Goal: Task Accomplishment & Management: Use online tool/utility

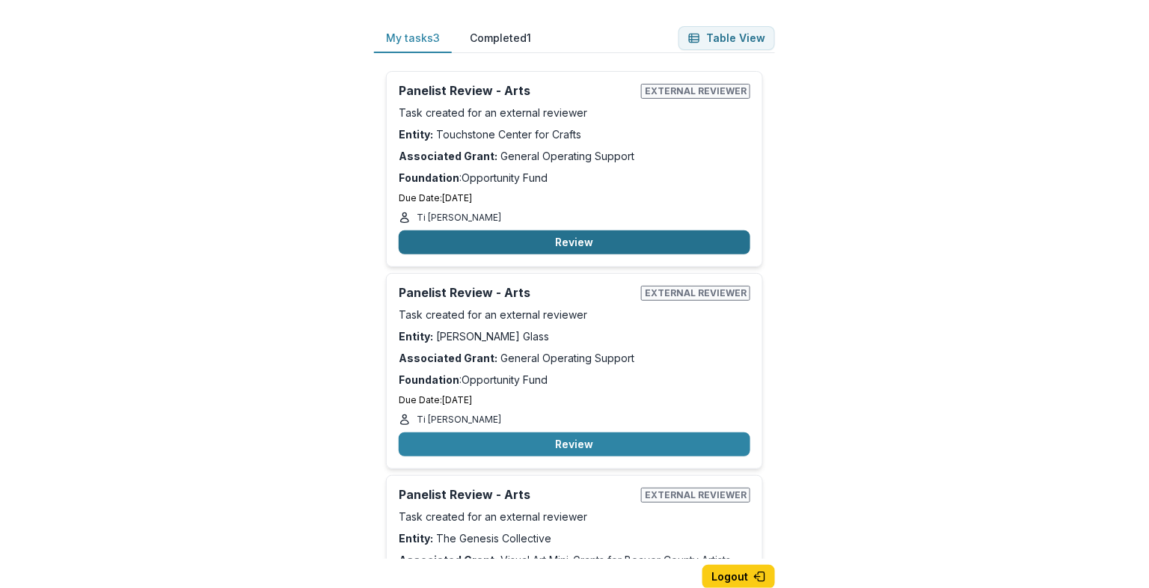
click at [563, 236] on button "Review" at bounding box center [575, 242] width 352 height 24
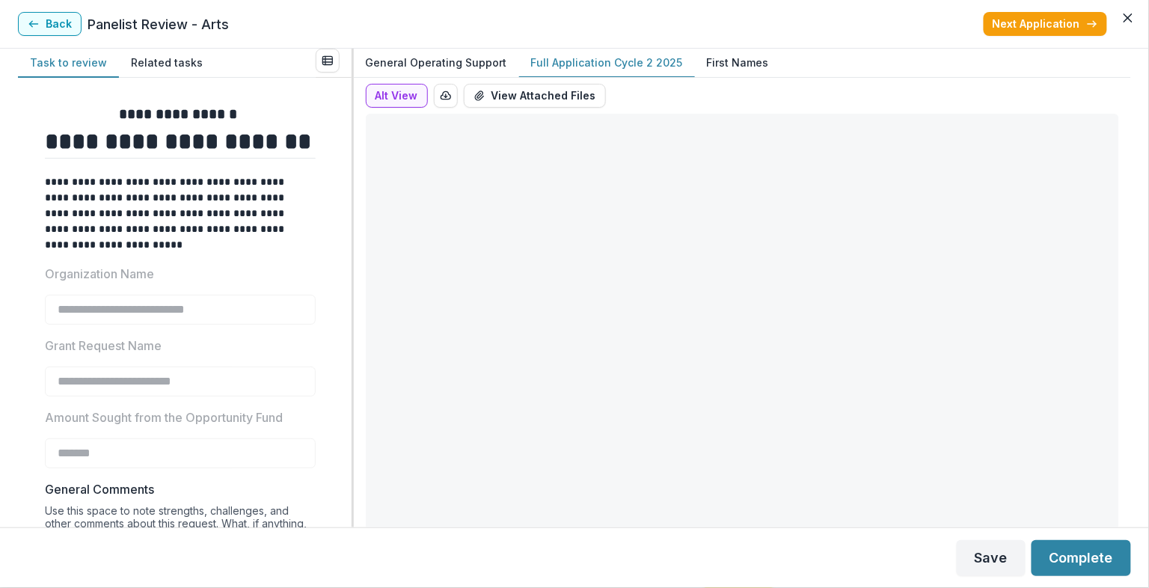
click at [612, 64] on p "Full Application Cycle 2 2025" at bounding box center [607, 63] width 152 height 16
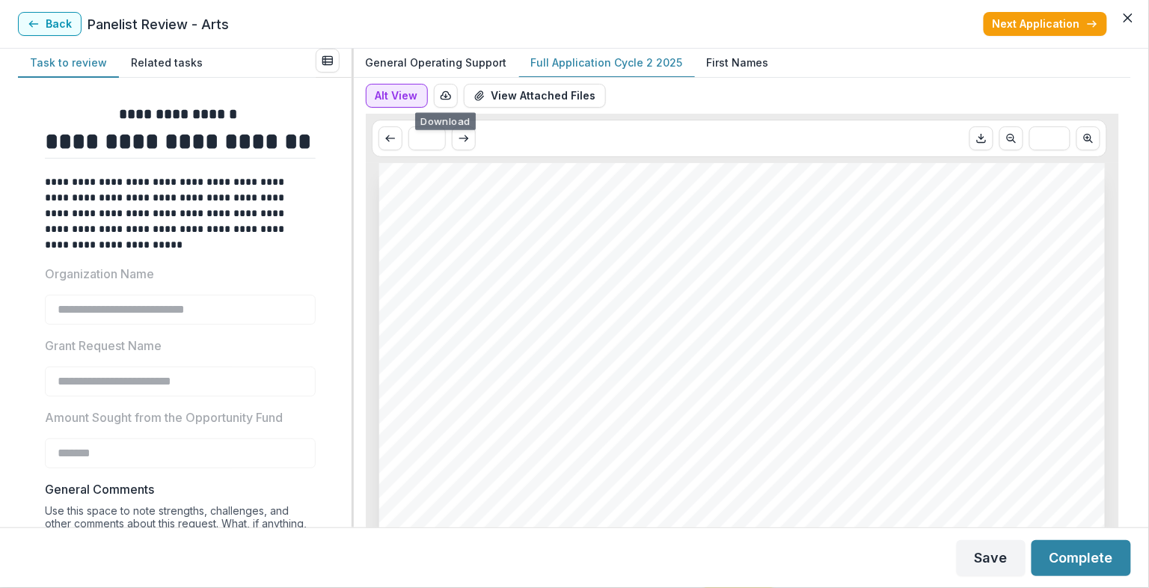
click at [385, 100] on button "Alt View" at bounding box center [397, 96] width 62 height 24
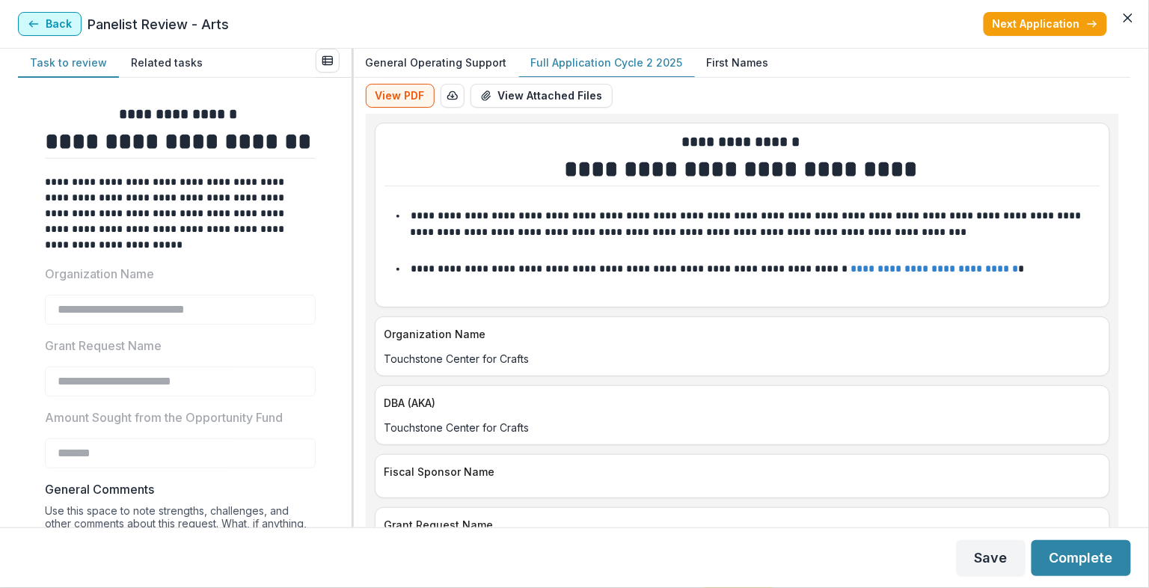
click at [70, 28] on button "Back" at bounding box center [50, 24] width 64 height 24
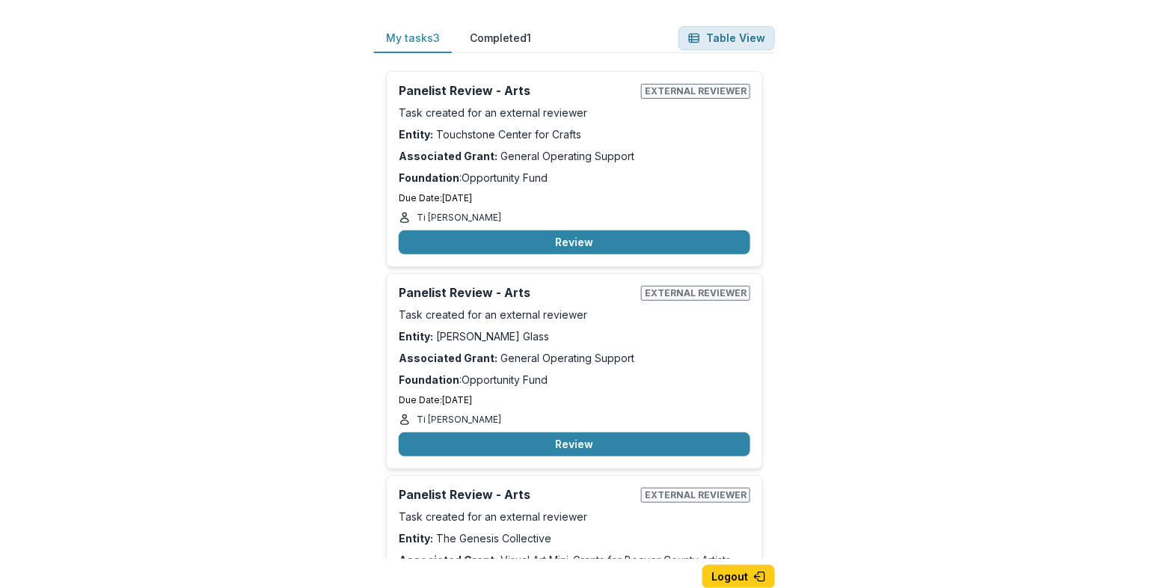
click at [742, 36] on button "Table View" at bounding box center [727, 38] width 97 height 24
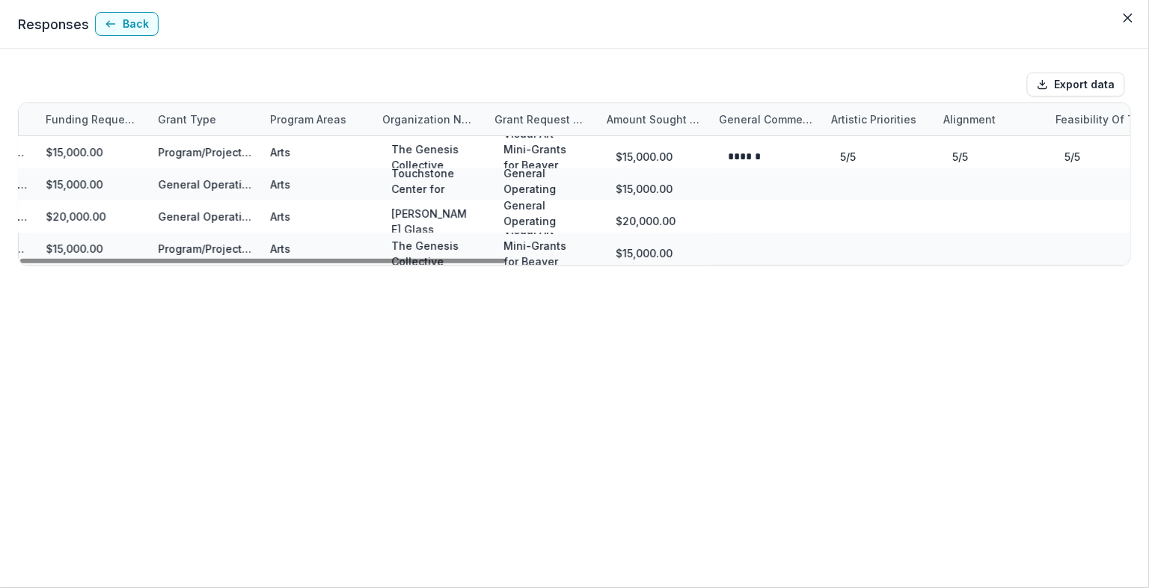
scroll to position [0, 959]
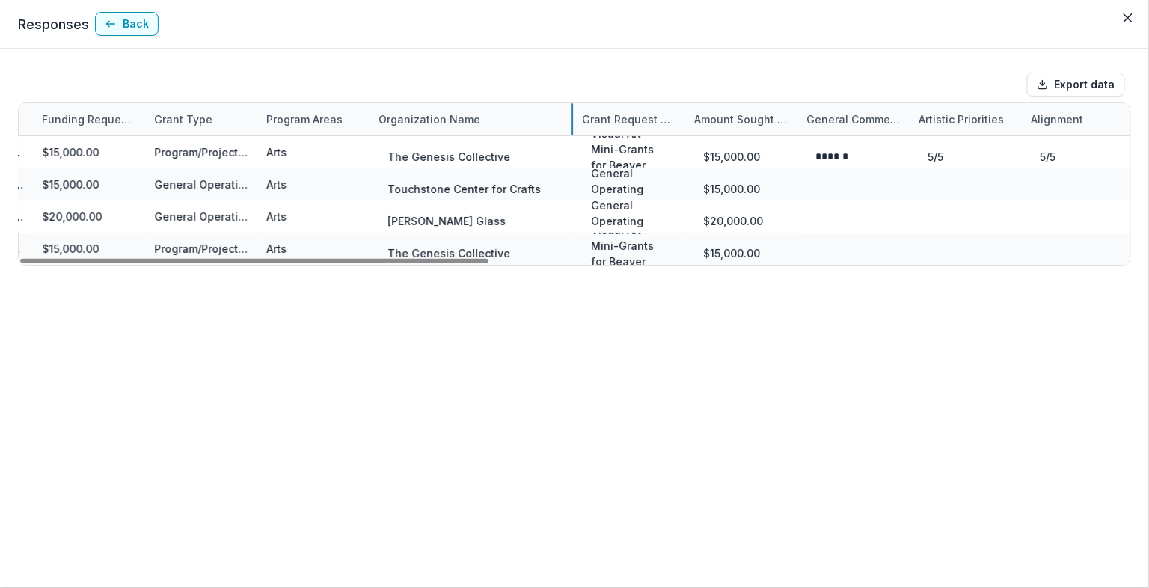
drag, startPoint x: 480, startPoint y: 116, endPoint x: 571, endPoint y: 117, distance: 91.3
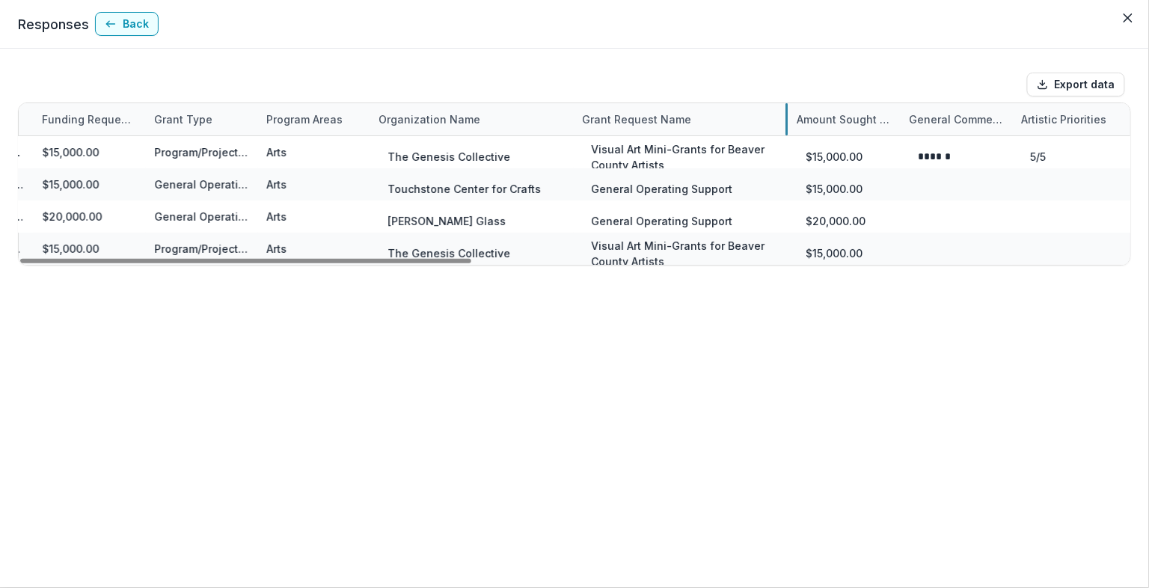
drag, startPoint x: 683, startPoint y: 118, endPoint x: 786, endPoint y: 116, distance: 102.5
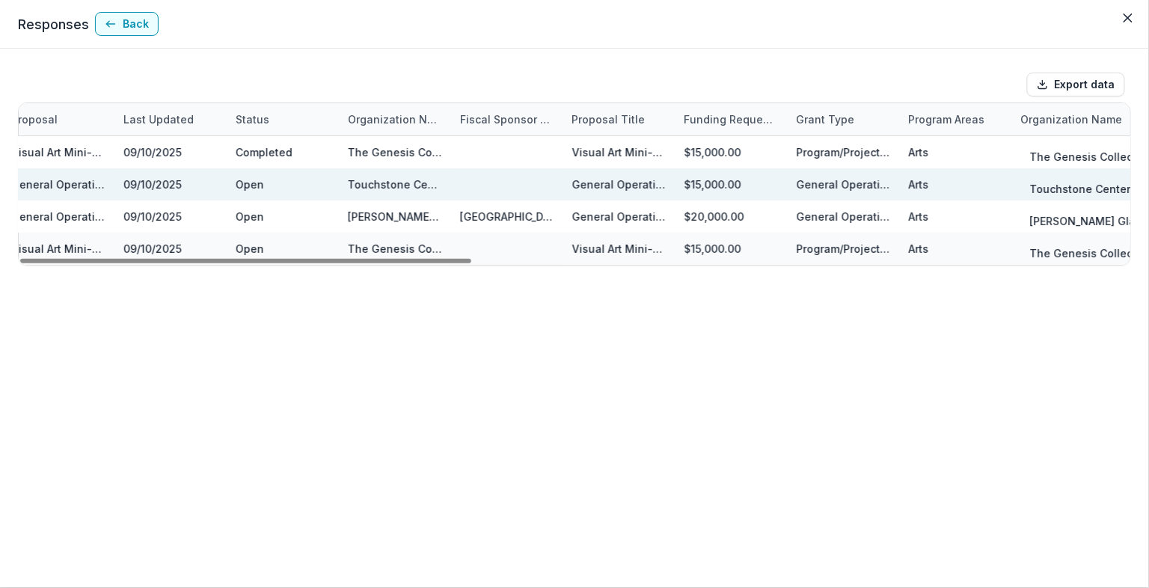
scroll to position [0, 0]
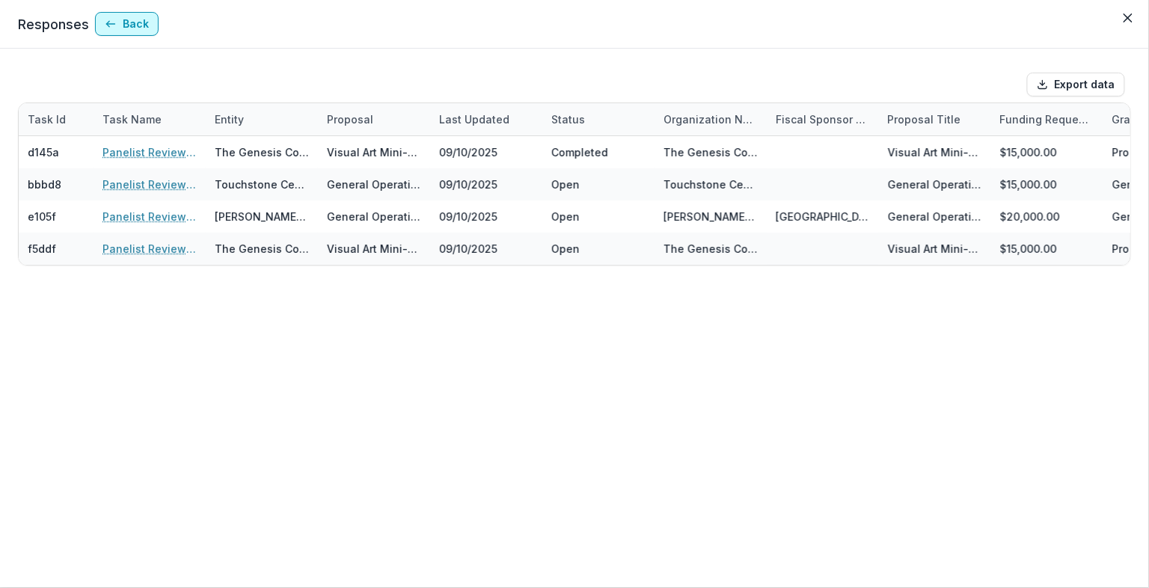
click at [124, 25] on button "Back" at bounding box center [127, 24] width 64 height 24
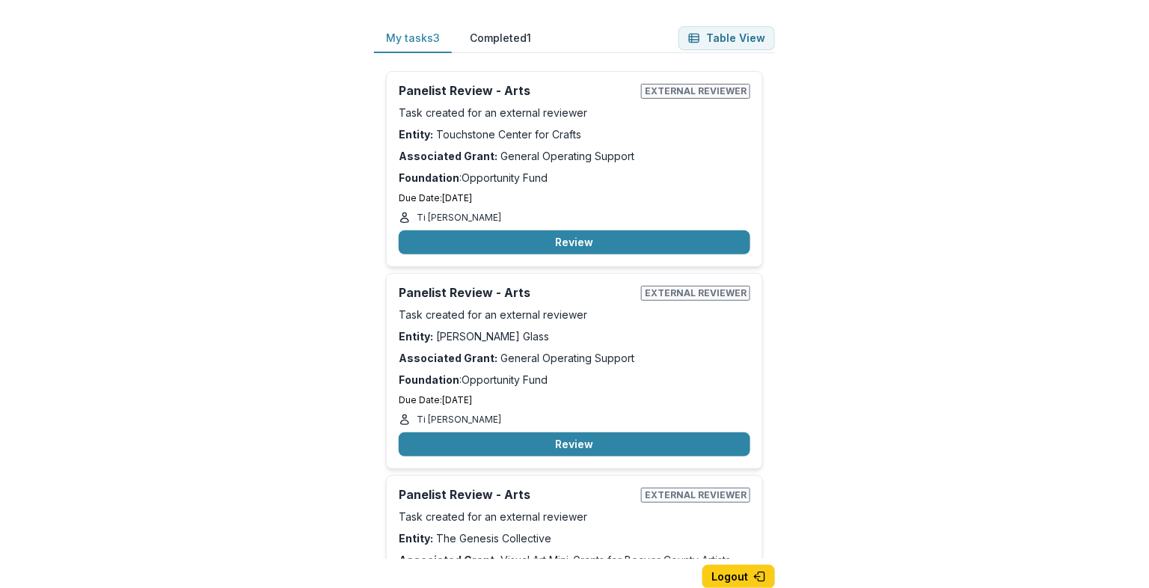
click at [516, 36] on button "Completed 1" at bounding box center [500, 38] width 85 height 29
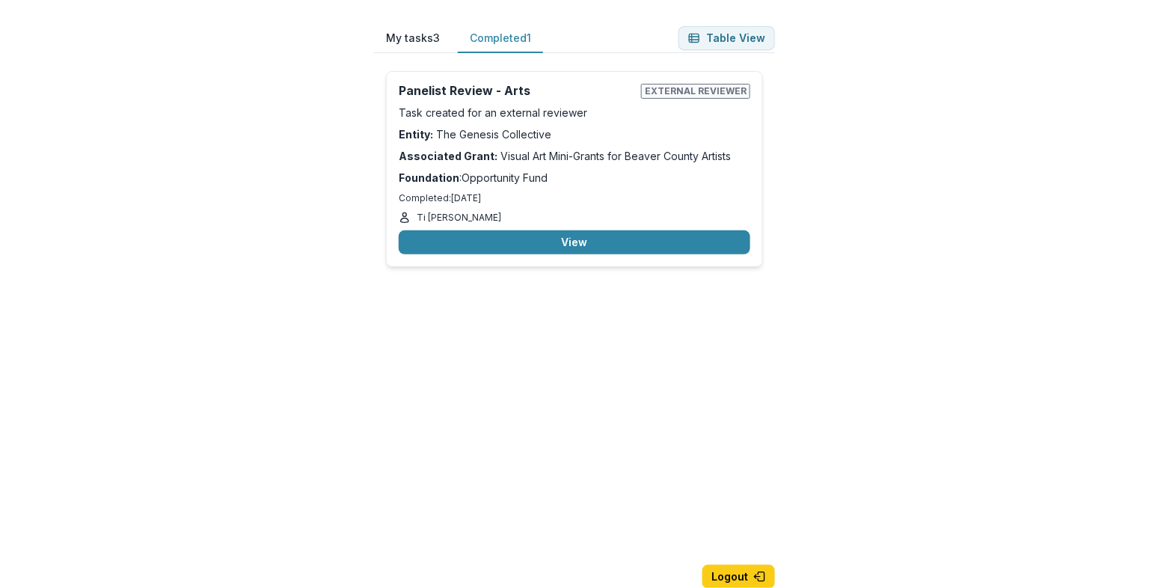
click at [419, 37] on button "My tasks 3" at bounding box center [413, 38] width 78 height 29
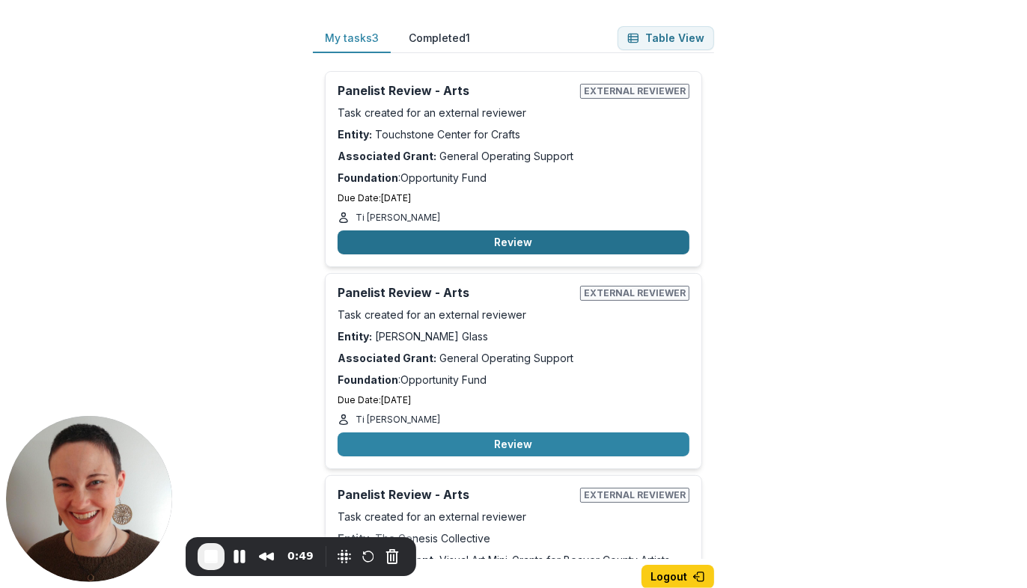
scroll to position [1, 0]
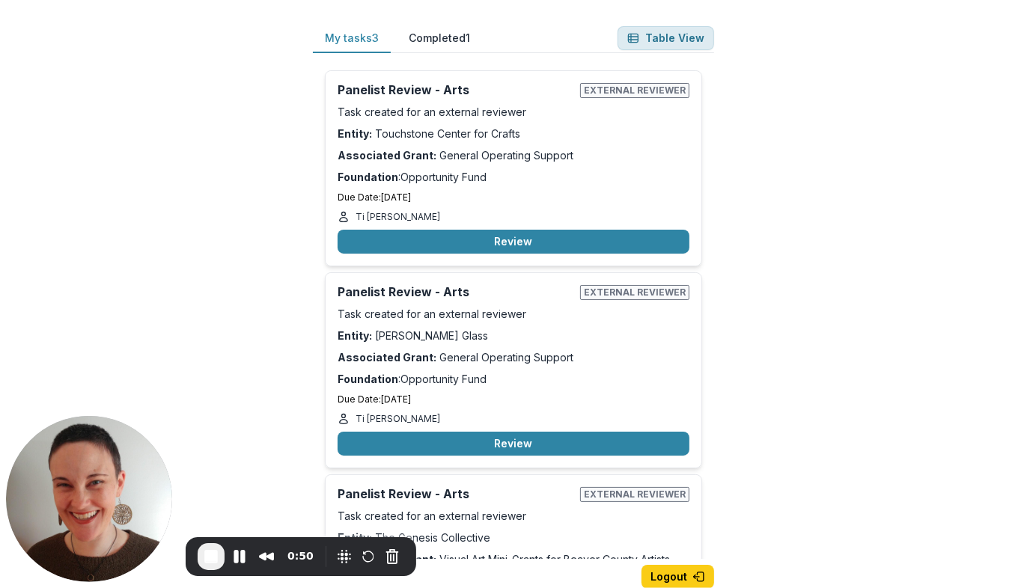
click at [677, 37] on button "Table View" at bounding box center [665, 38] width 97 height 24
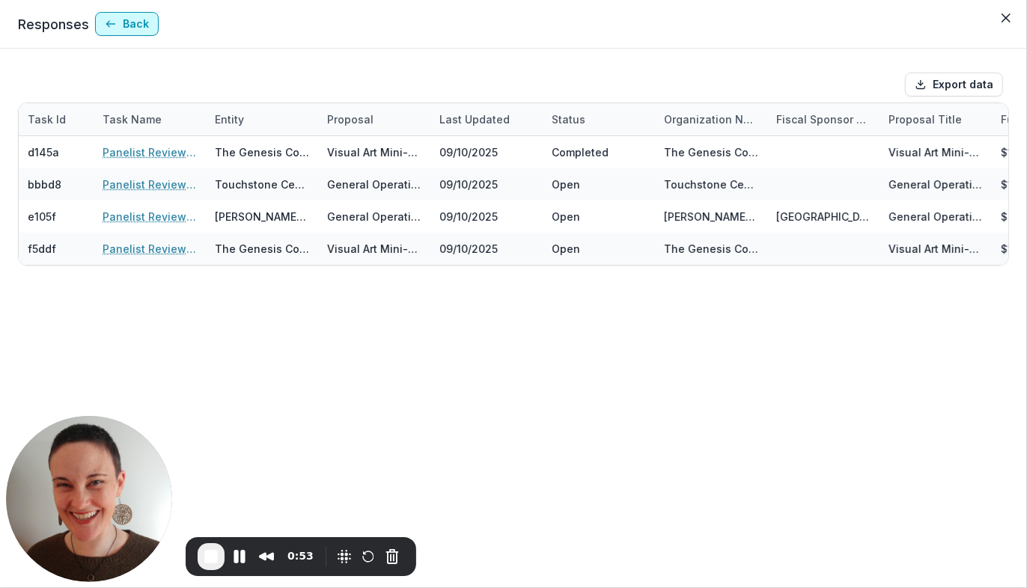
click at [126, 25] on button "Back" at bounding box center [127, 24] width 64 height 24
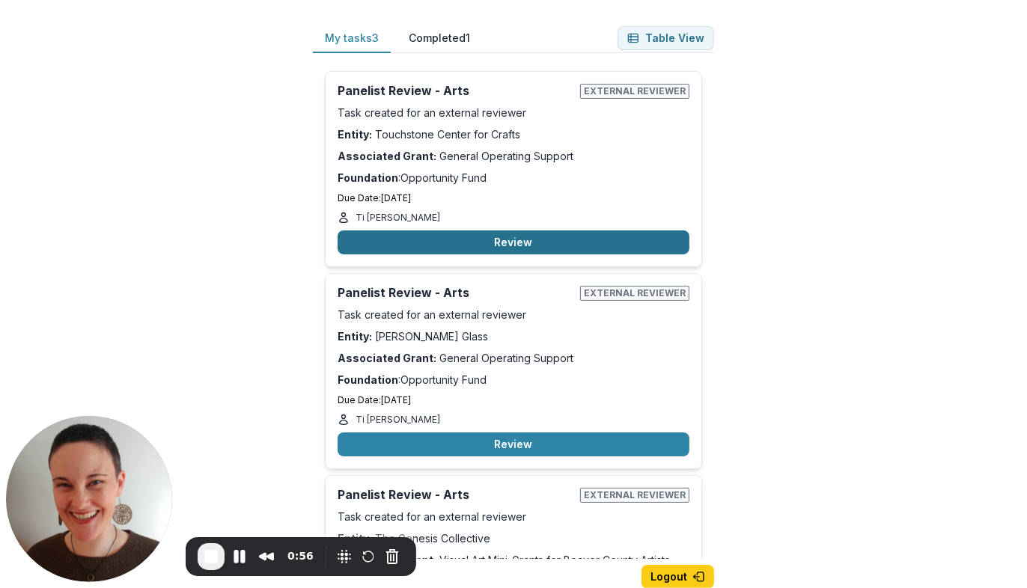
click at [509, 241] on button "Review" at bounding box center [514, 242] width 352 height 24
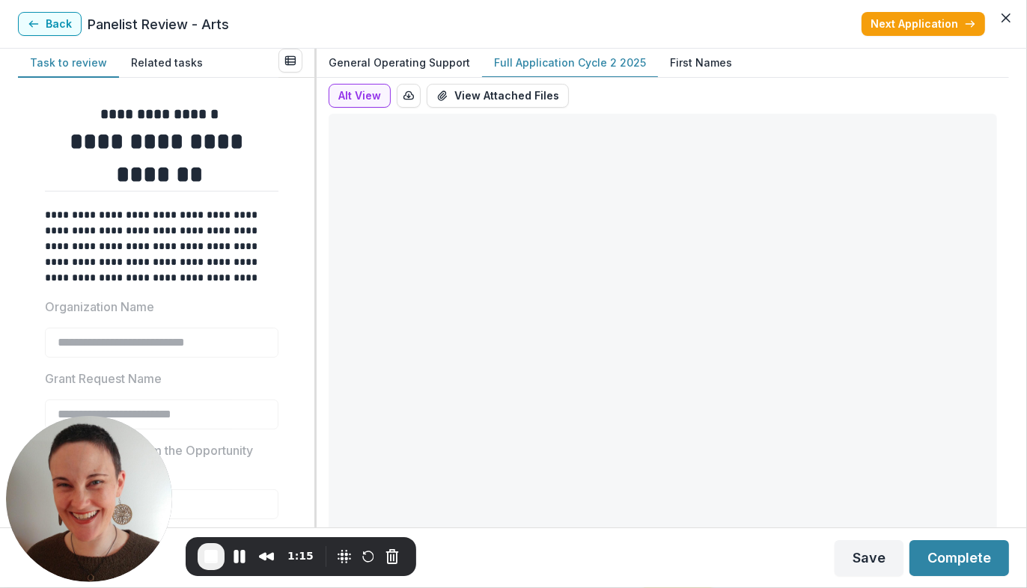
click at [599, 63] on p "Full Application Cycle 2 2025" at bounding box center [570, 63] width 152 height 16
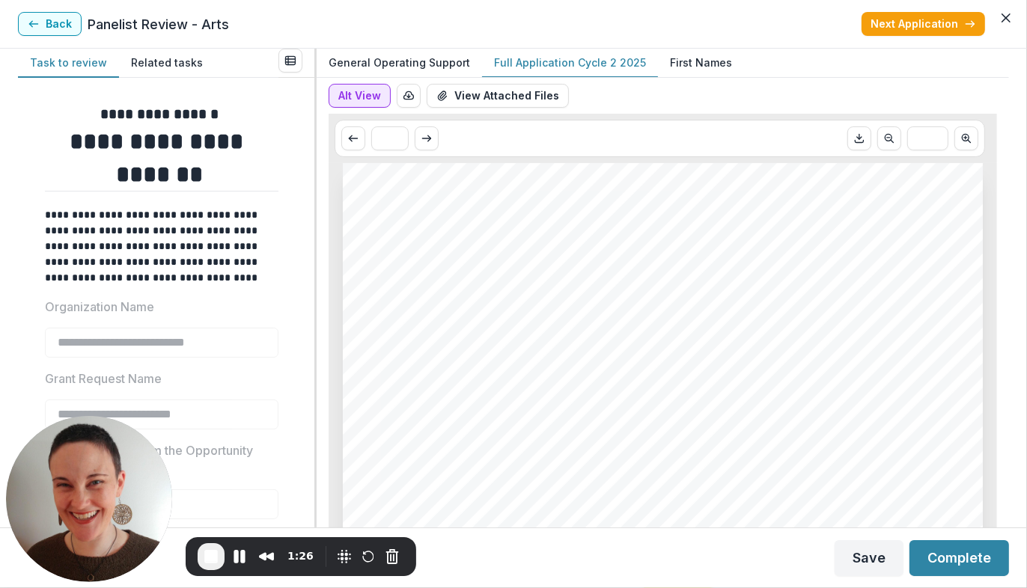
click at [349, 97] on button "Alt View" at bounding box center [360, 96] width 62 height 24
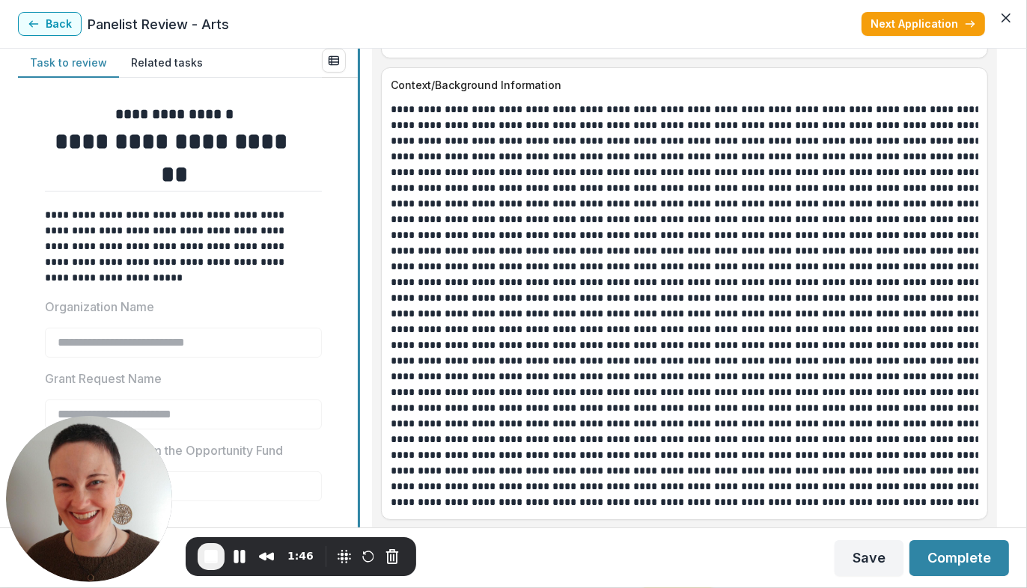
scroll to position [1224, 0]
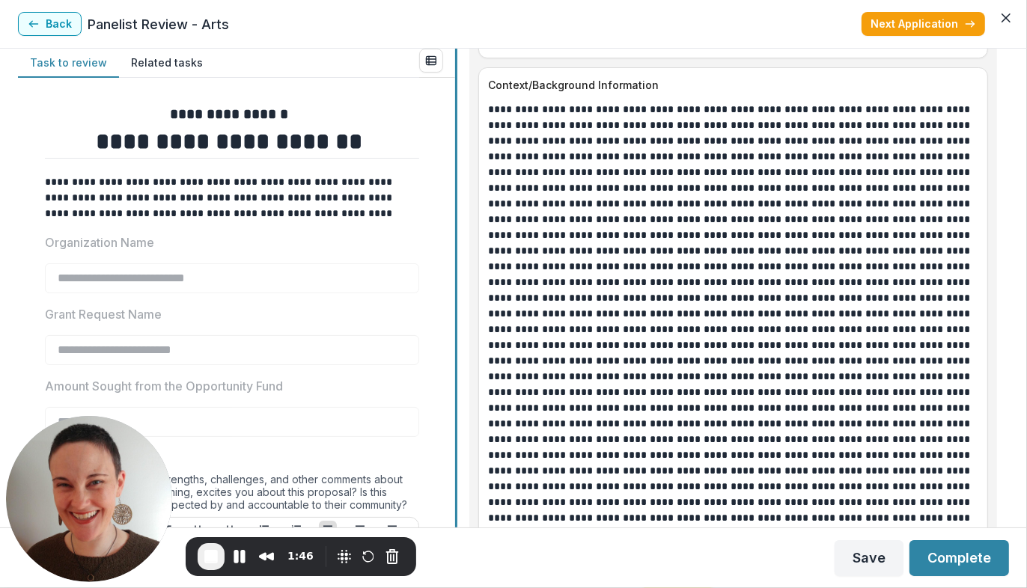
click at [459, 302] on div "**********" at bounding box center [513, 288] width 991 height 479
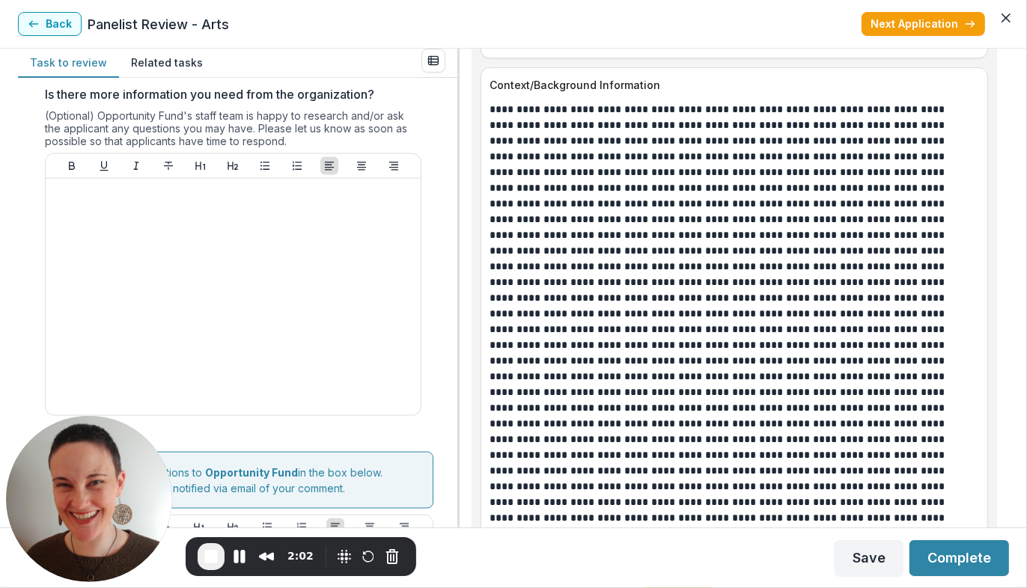
scroll to position [1807, 0]
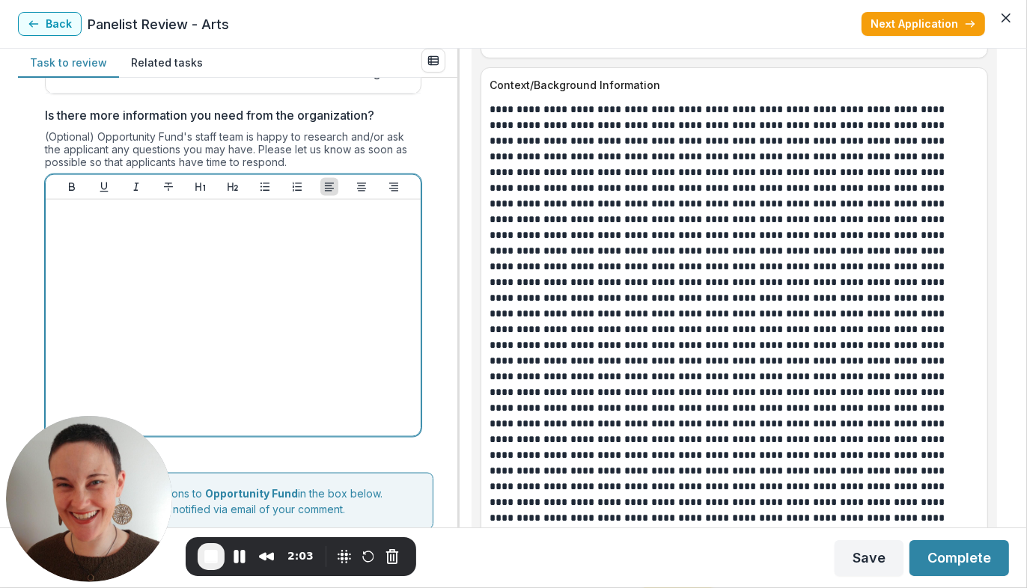
click at [264, 236] on div at bounding box center [233, 318] width 363 height 225
click at [267, 270] on div "**********" at bounding box center [233, 318] width 363 height 225
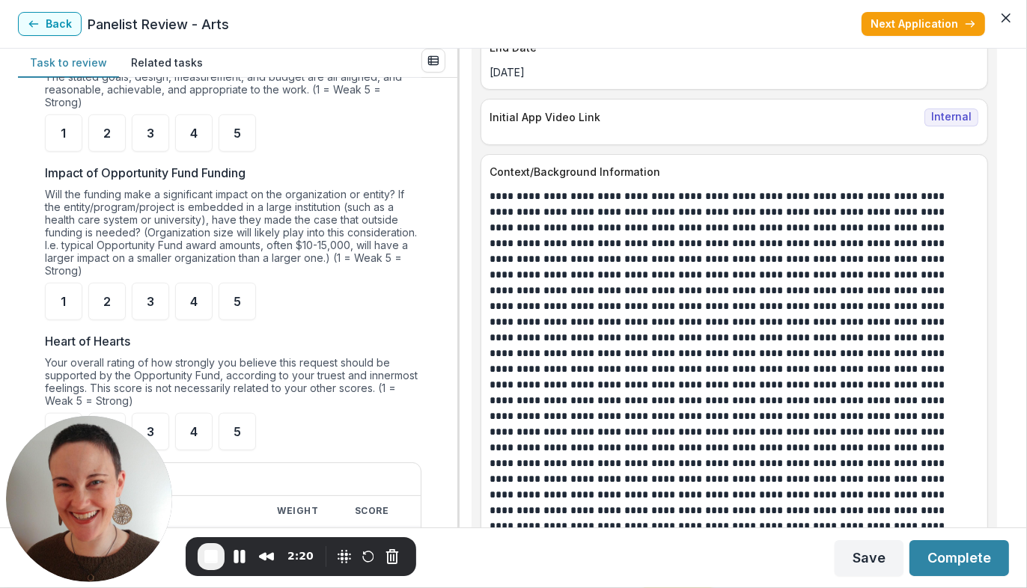
scroll to position [816, 0]
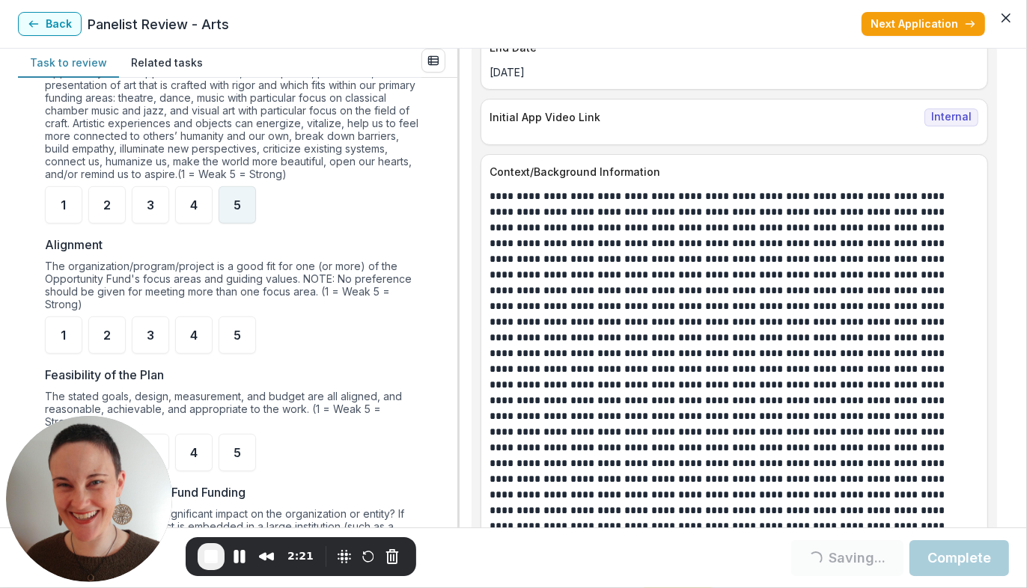
click at [237, 204] on span "5" at bounding box center [236, 205] width 7 height 12
click at [240, 332] on span "5" at bounding box center [236, 335] width 7 height 12
click at [231, 204] on div "5" at bounding box center [237, 204] width 37 height 37
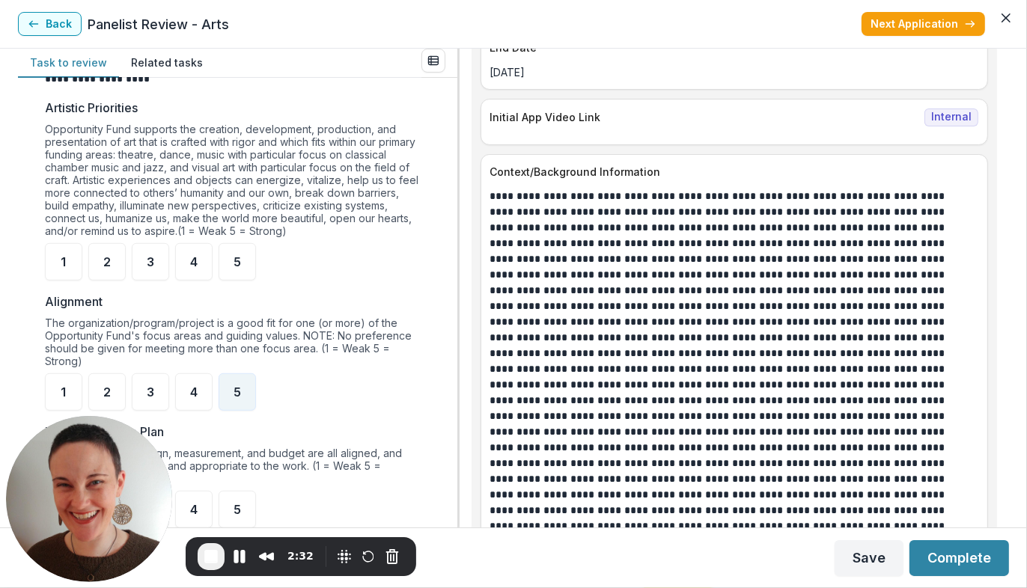
scroll to position [754, 0]
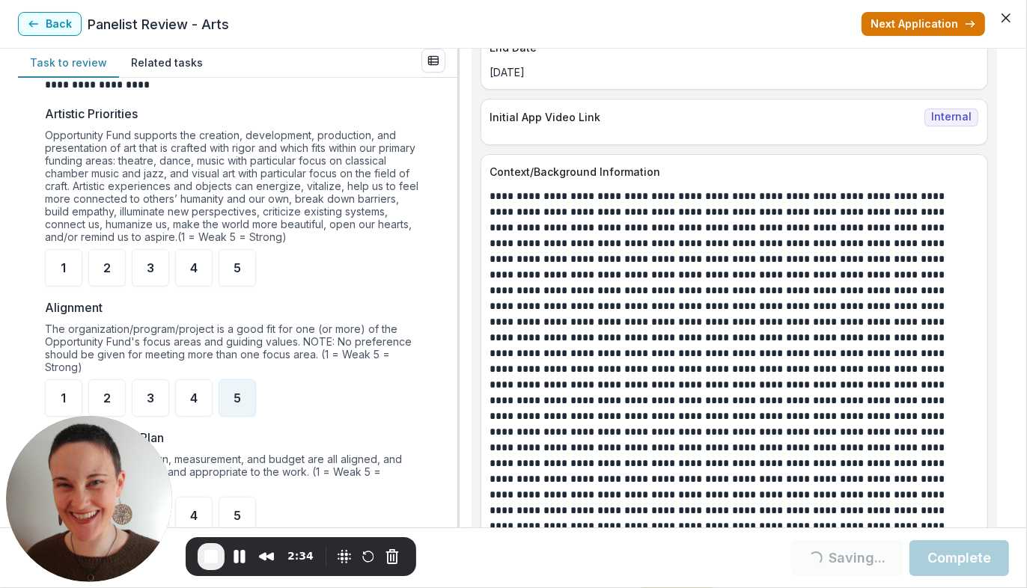
click at [921, 22] on button "Next Application" at bounding box center [922, 24] width 123 height 24
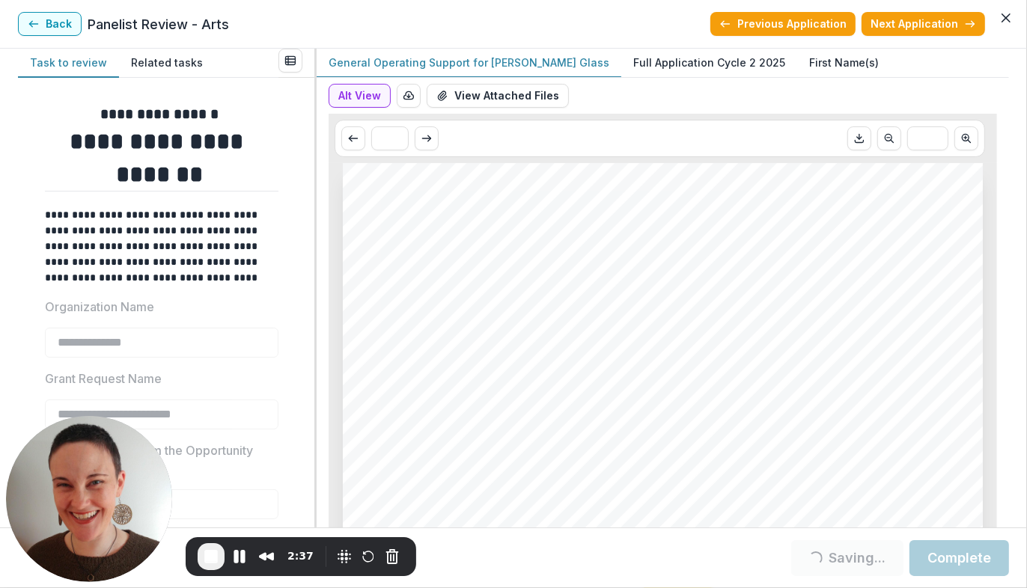
click at [661, 62] on p "Full Application Cycle 2 2025" at bounding box center [709, 63] width 152 height 16
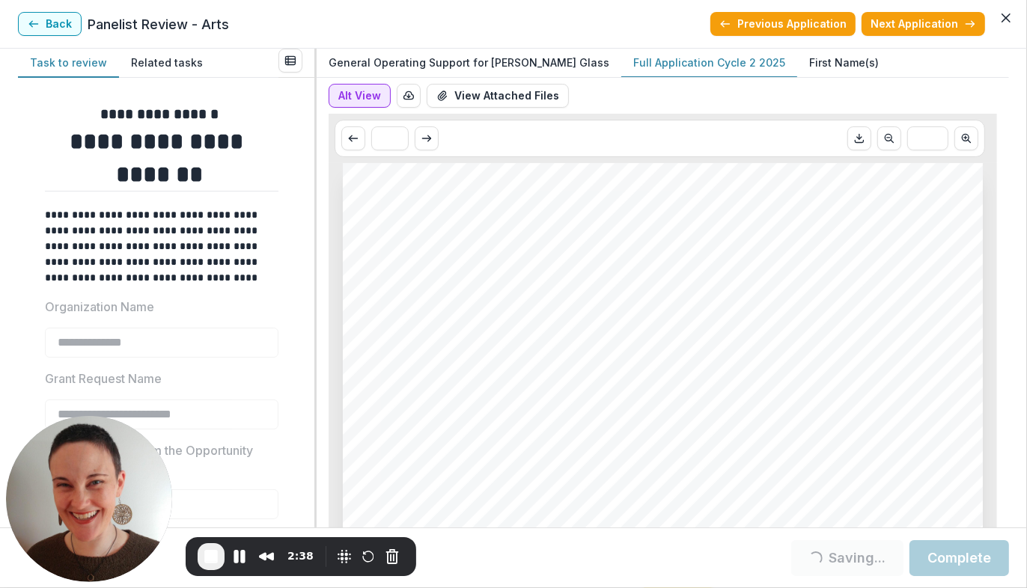
click at [351, 98] on button "Alt View" at bounding box center [360, 96] width 62 height 24
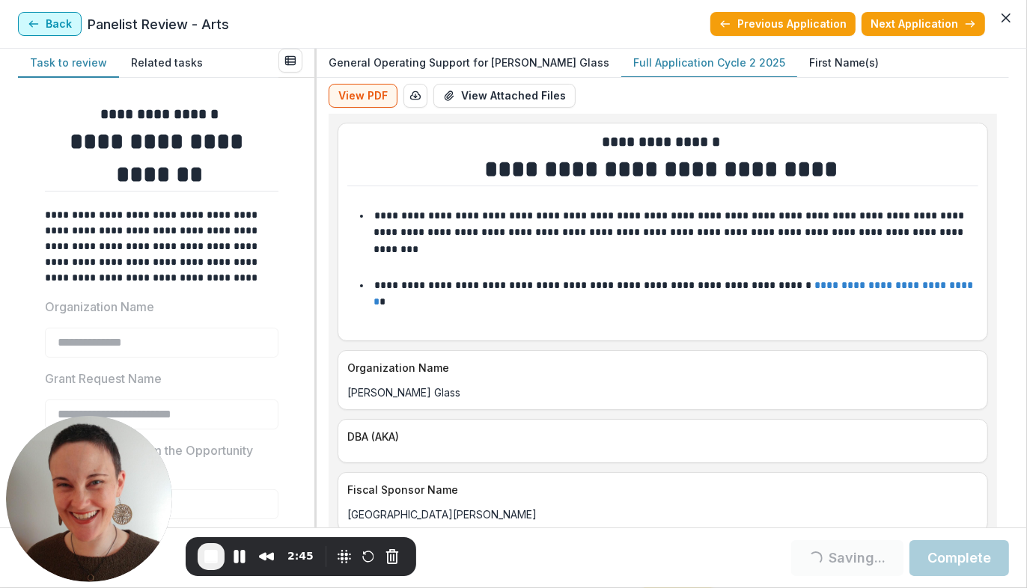
click at [51, 26] on button "Back" at bounding box center [50, 24] width 64 height 24
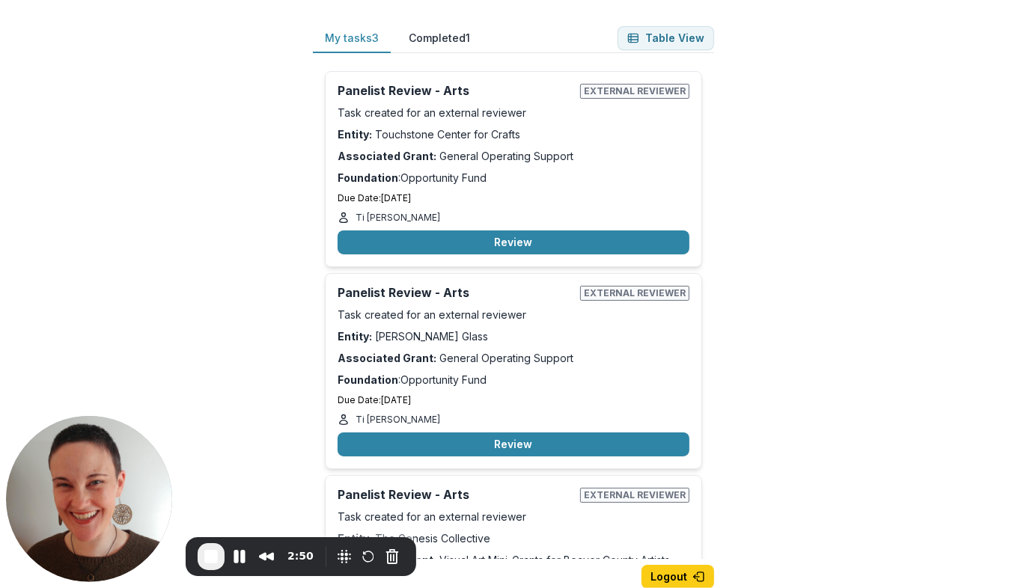
click at [447, 37] on button "Completed 1" at bounding box center [439, 38] width 85 height 29
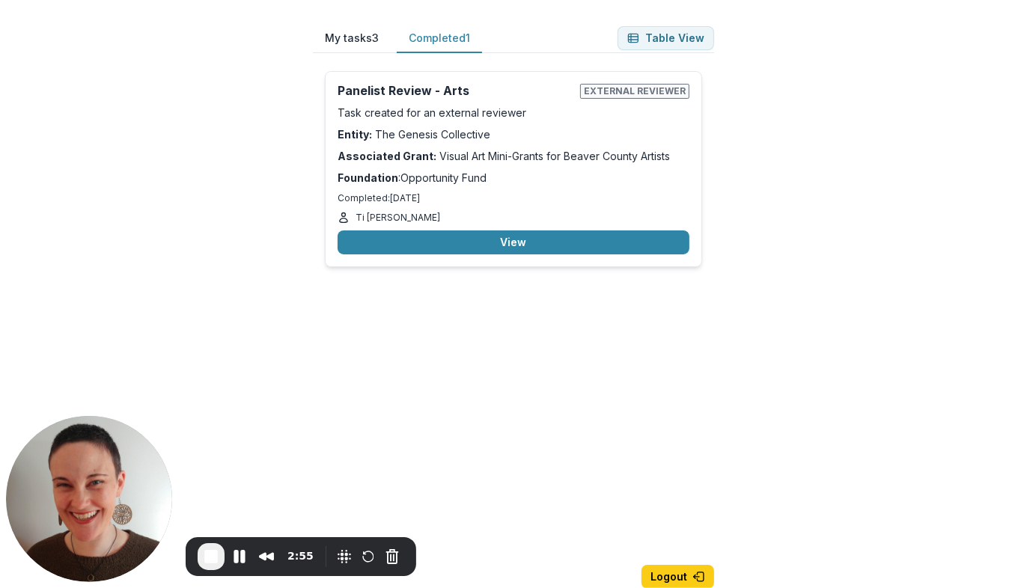
click at [346, 36] on button "My tasks 3" at bounding box center [352, 38] width 78 height 29
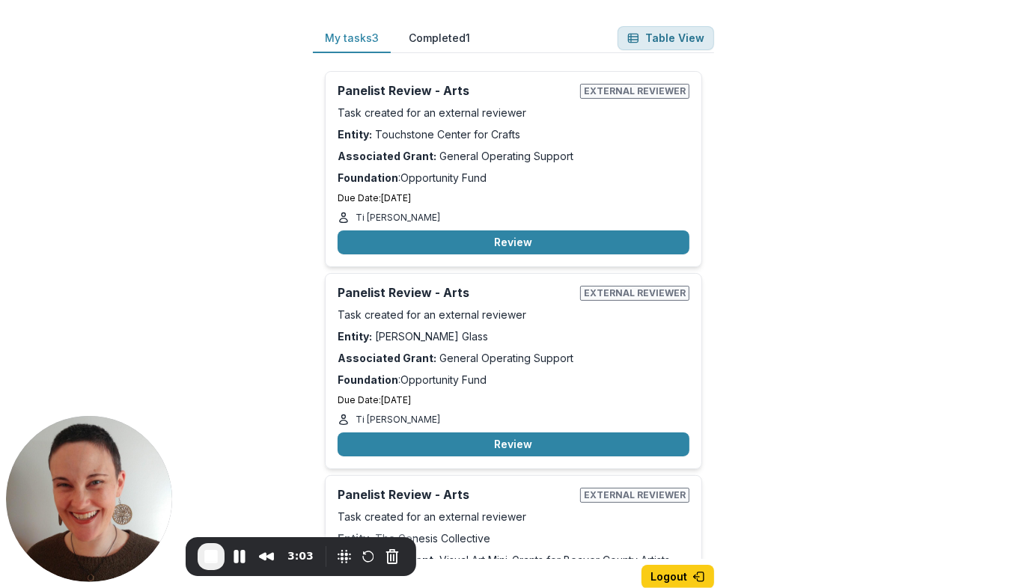
click at [662, 37] on button "Table View" at bounding box center [665, 38] width 97 height 24
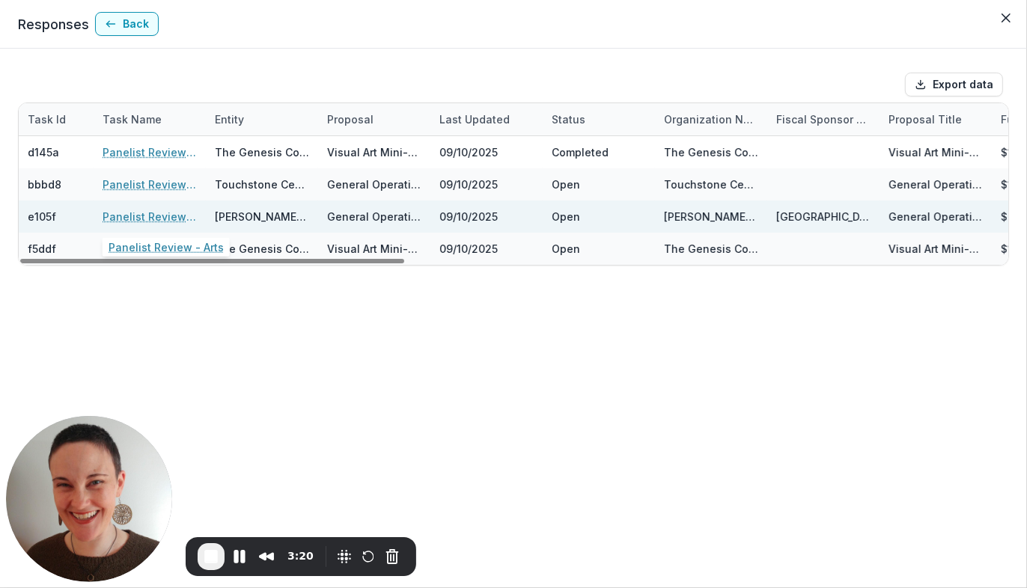
click at [137, 216] on link "Panelist Review - Arts" at bounding box center [150, 217] width 94 height 16
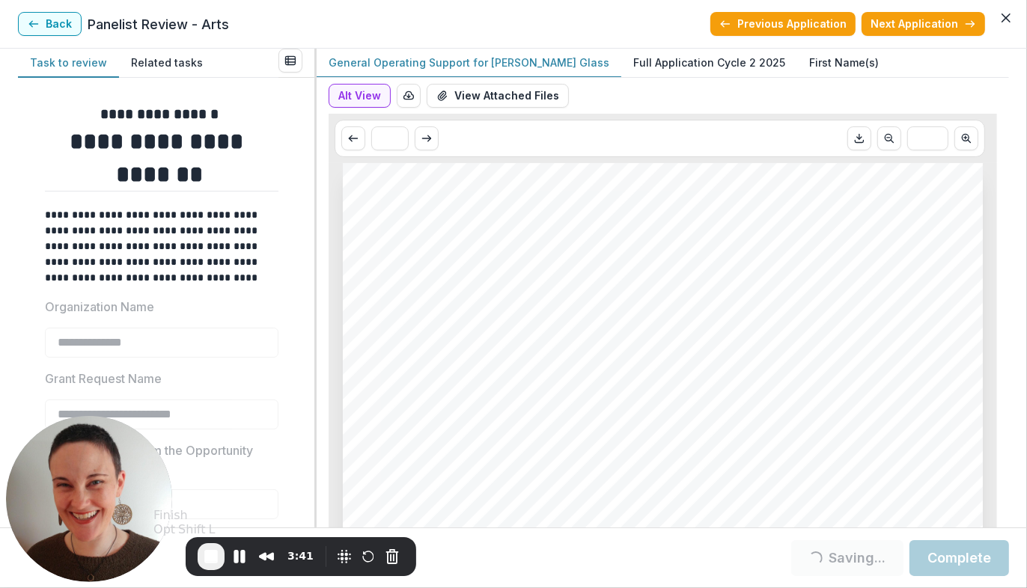
click at [211, 561] on span "End Recording" at bounding box center [211, 557] width 18 height 18
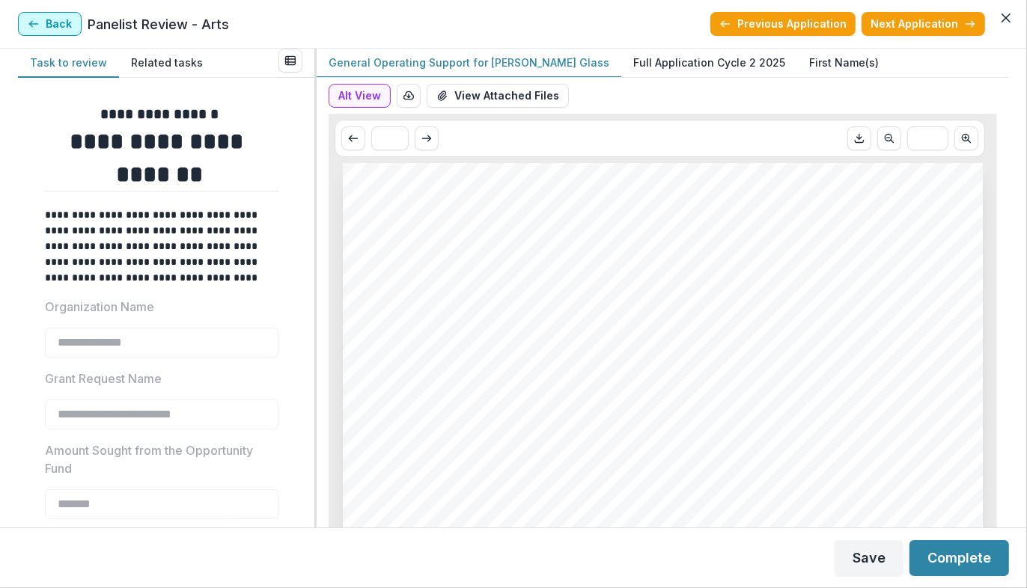
click at [47, 19] on button "Back" at bounding box center [50, 24] width 64 height 24
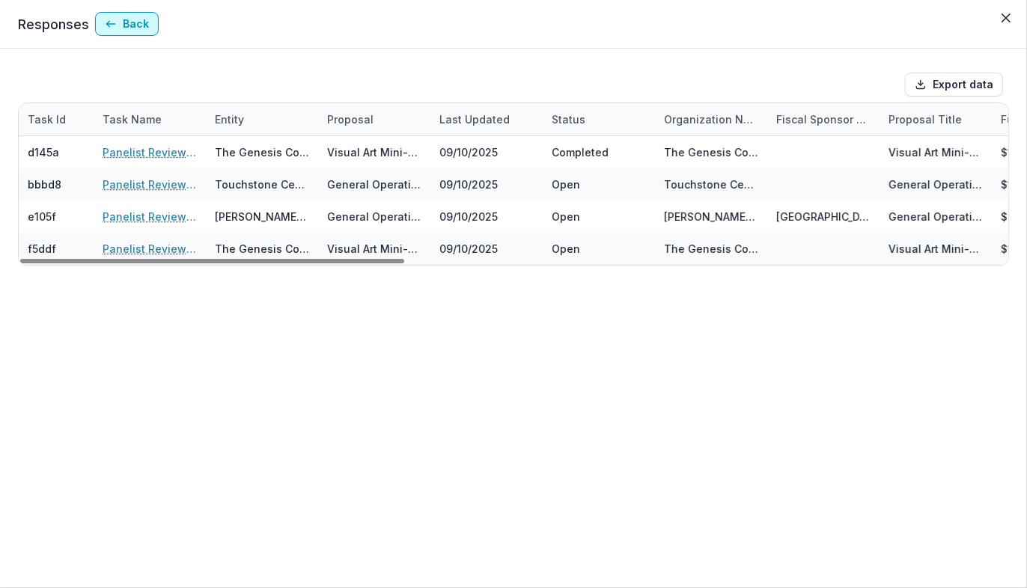
click at [126, 25] on button "Back" at bounding box center [127, 24] width 64 height 24
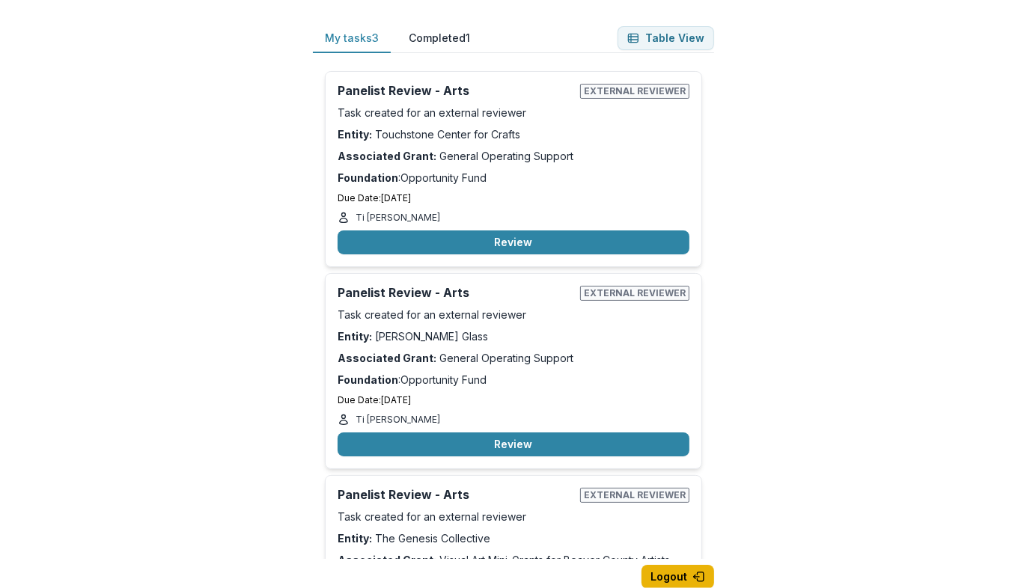
click at [671, 574] on button "Logout" at bounding box center [677, 577] width 73 height 24
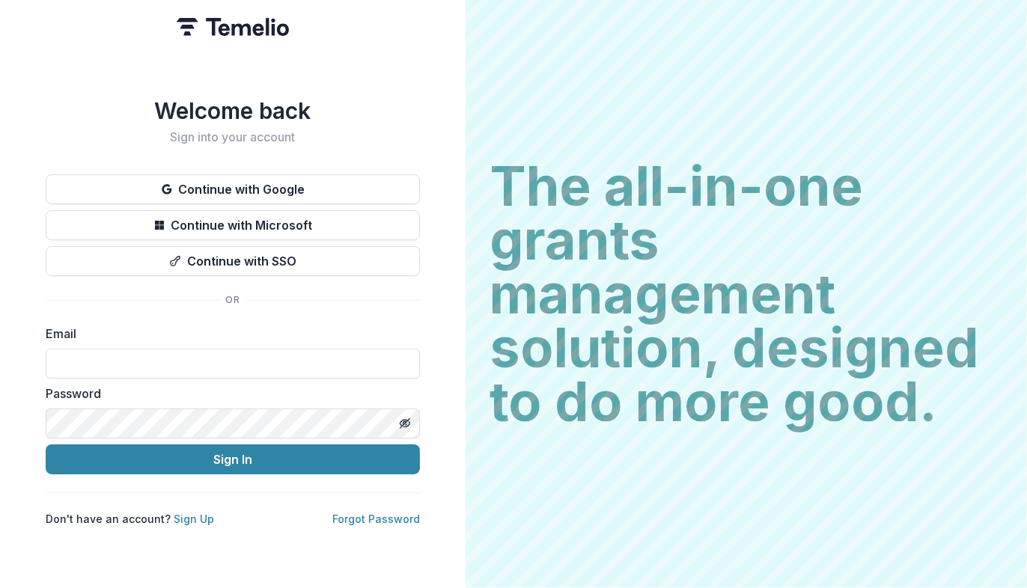
type input "**********"
